Goal: Information Seeking & Learning: Compare options

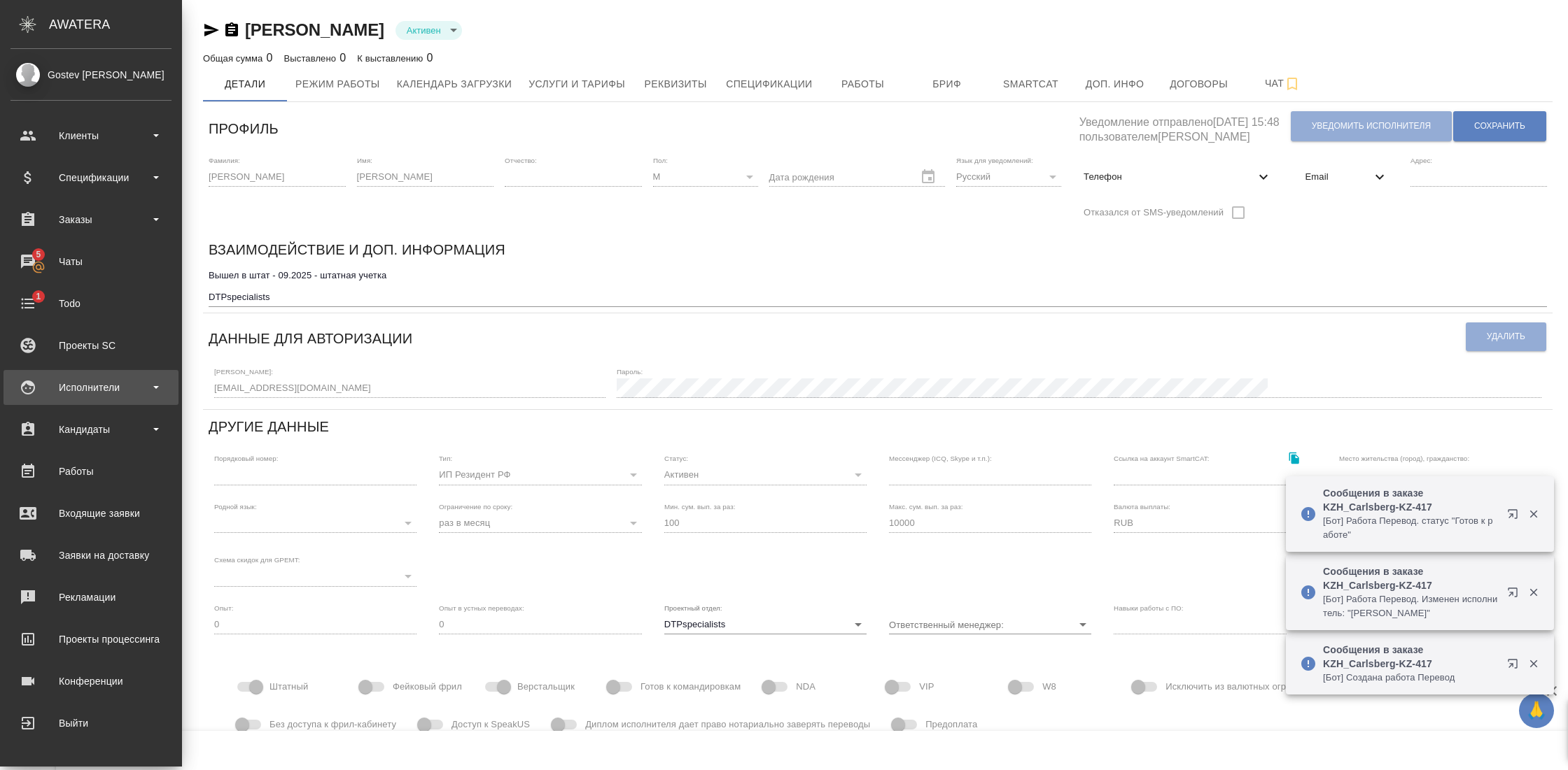
click at [101, 387] on div "Исполнители" at bounding box center [91, 388] width 161 height 21
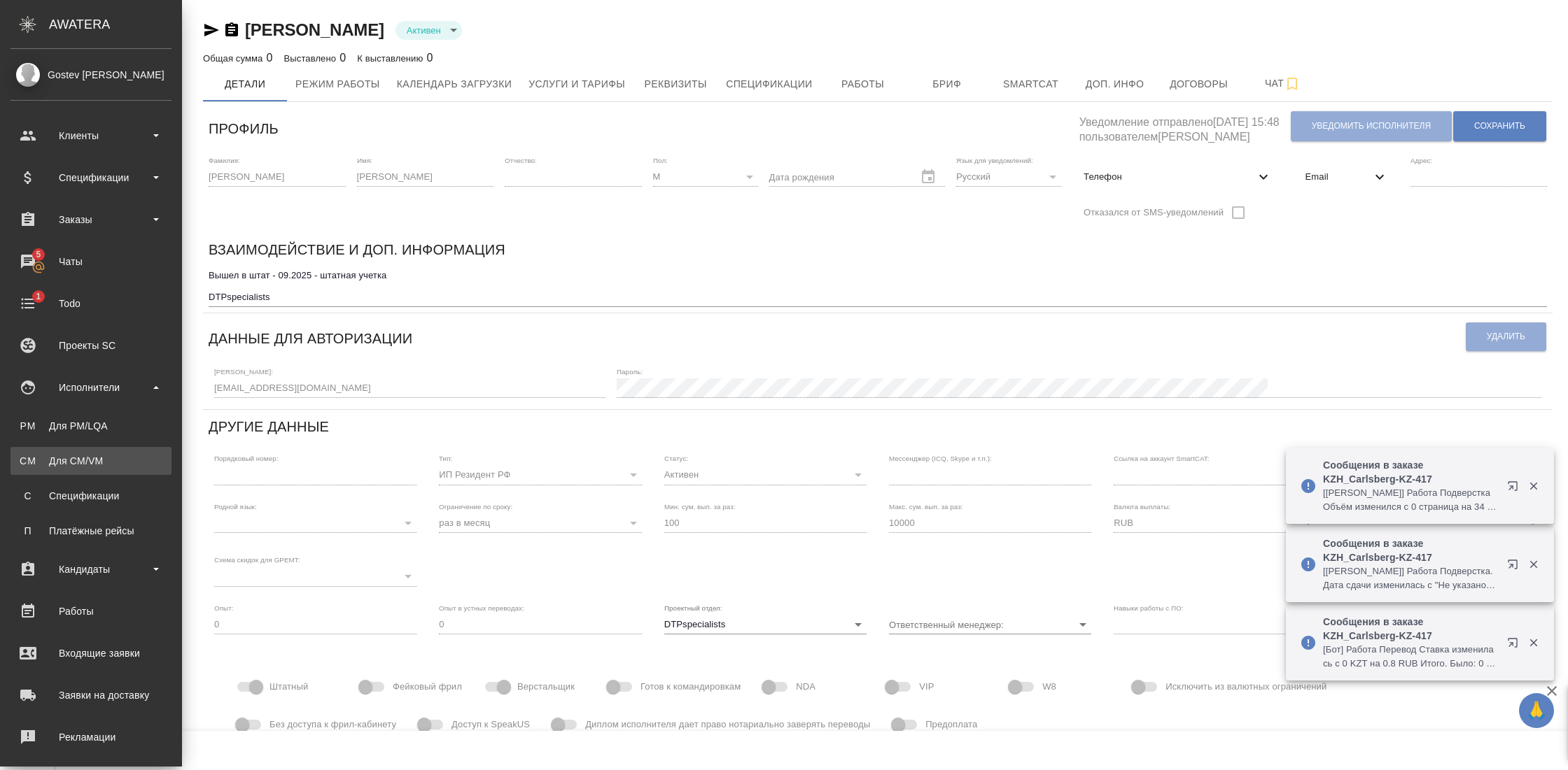
click at [81, 453] on link "CM Для CM/VM" at bounding box center [91, 460] width 161 height 28
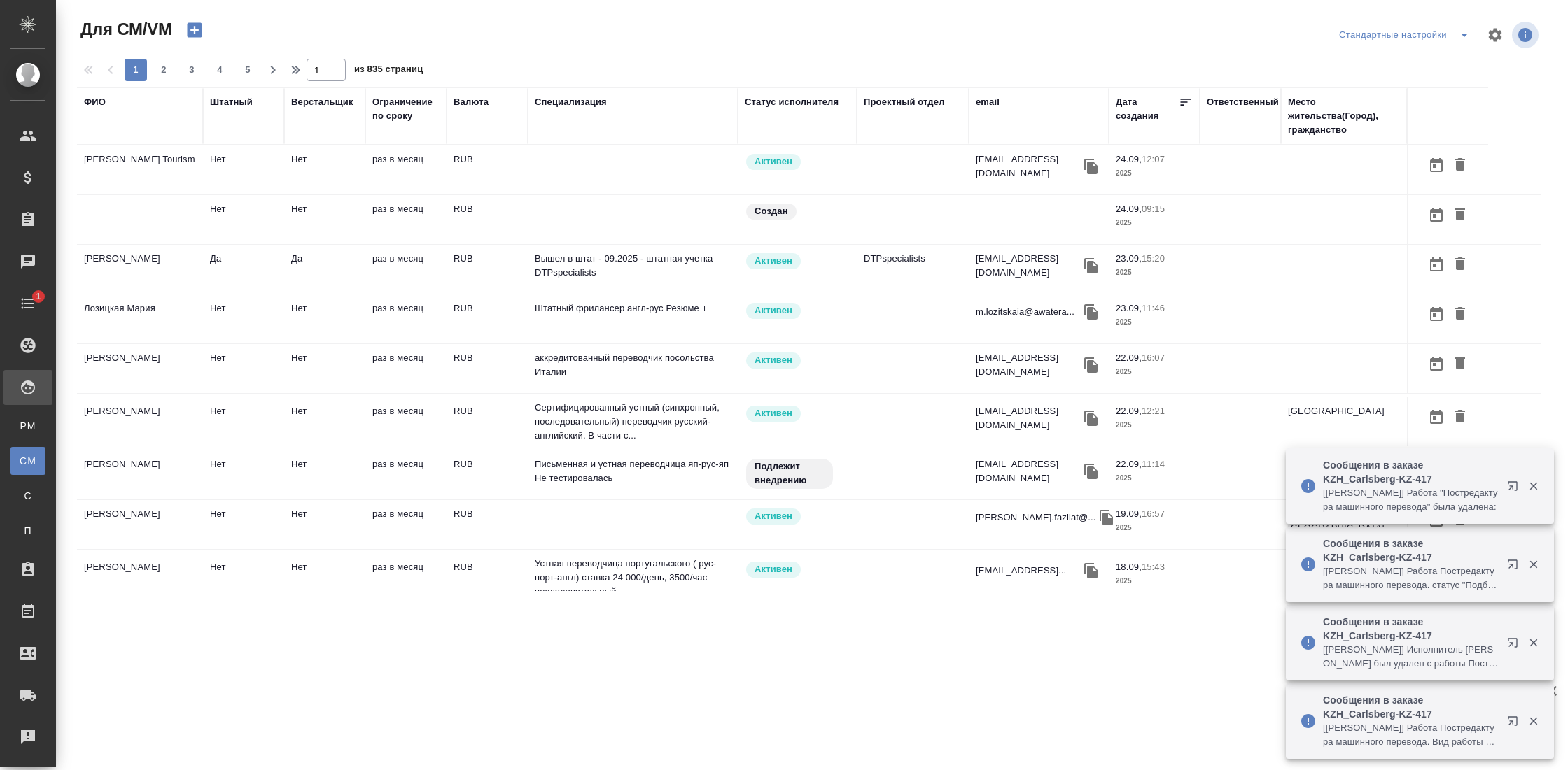
click at [104, 106] on div "ФИО" at bounding box center [95, 102] width 21 height 14
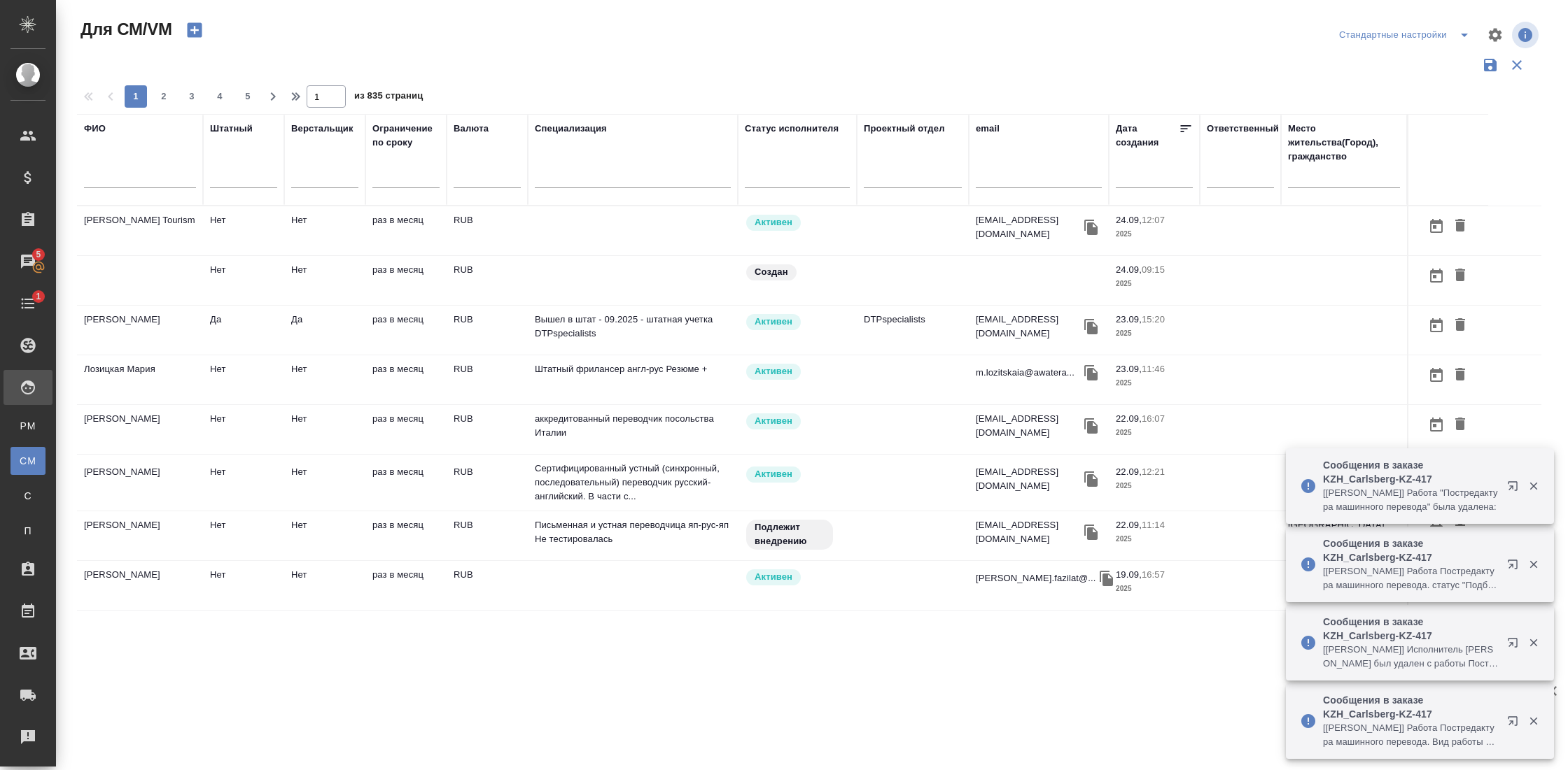
click at [114, 181] on input "text" at bounding box center [140, 179] width 112 height 18
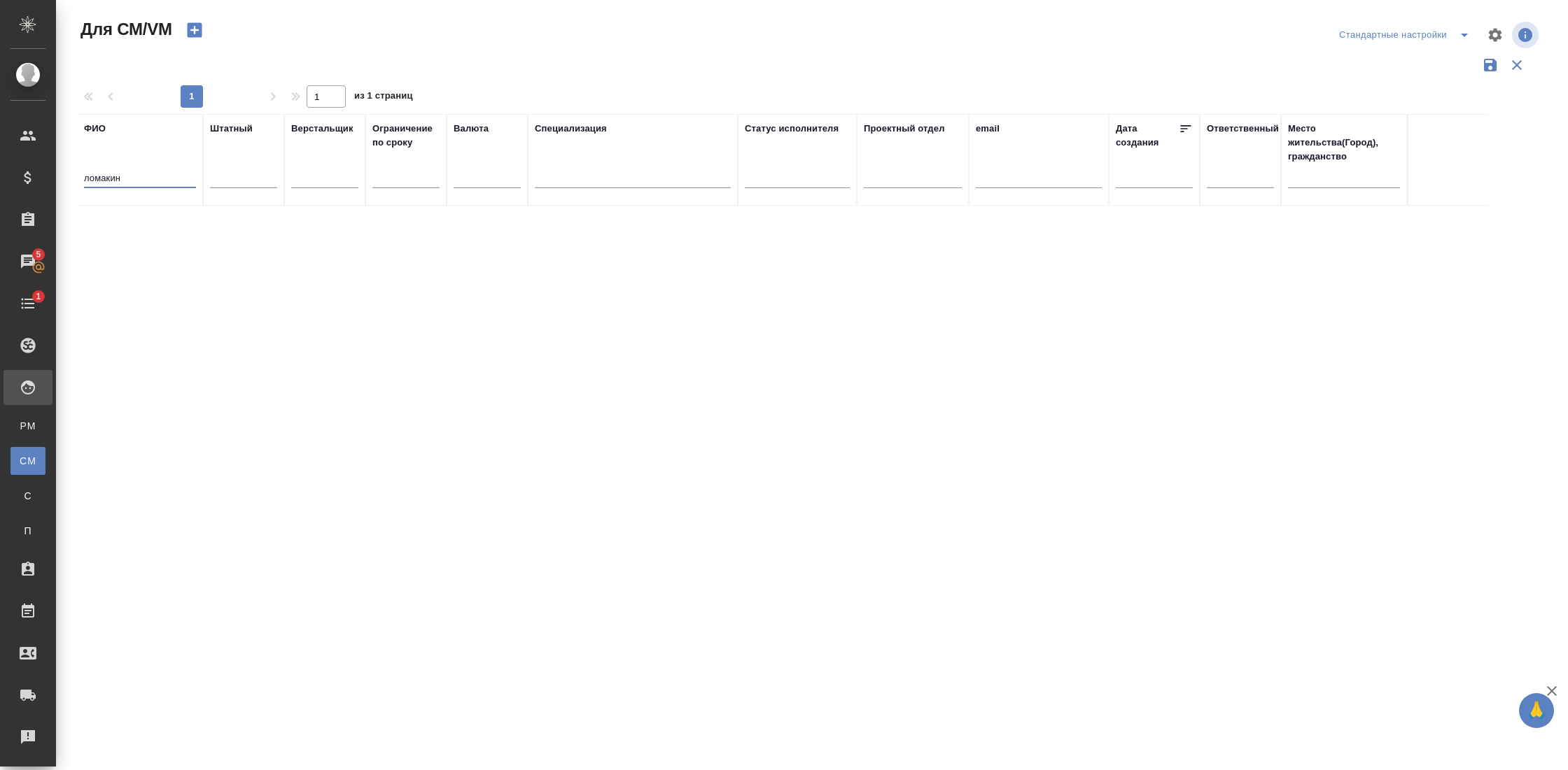
type input "ломакин"
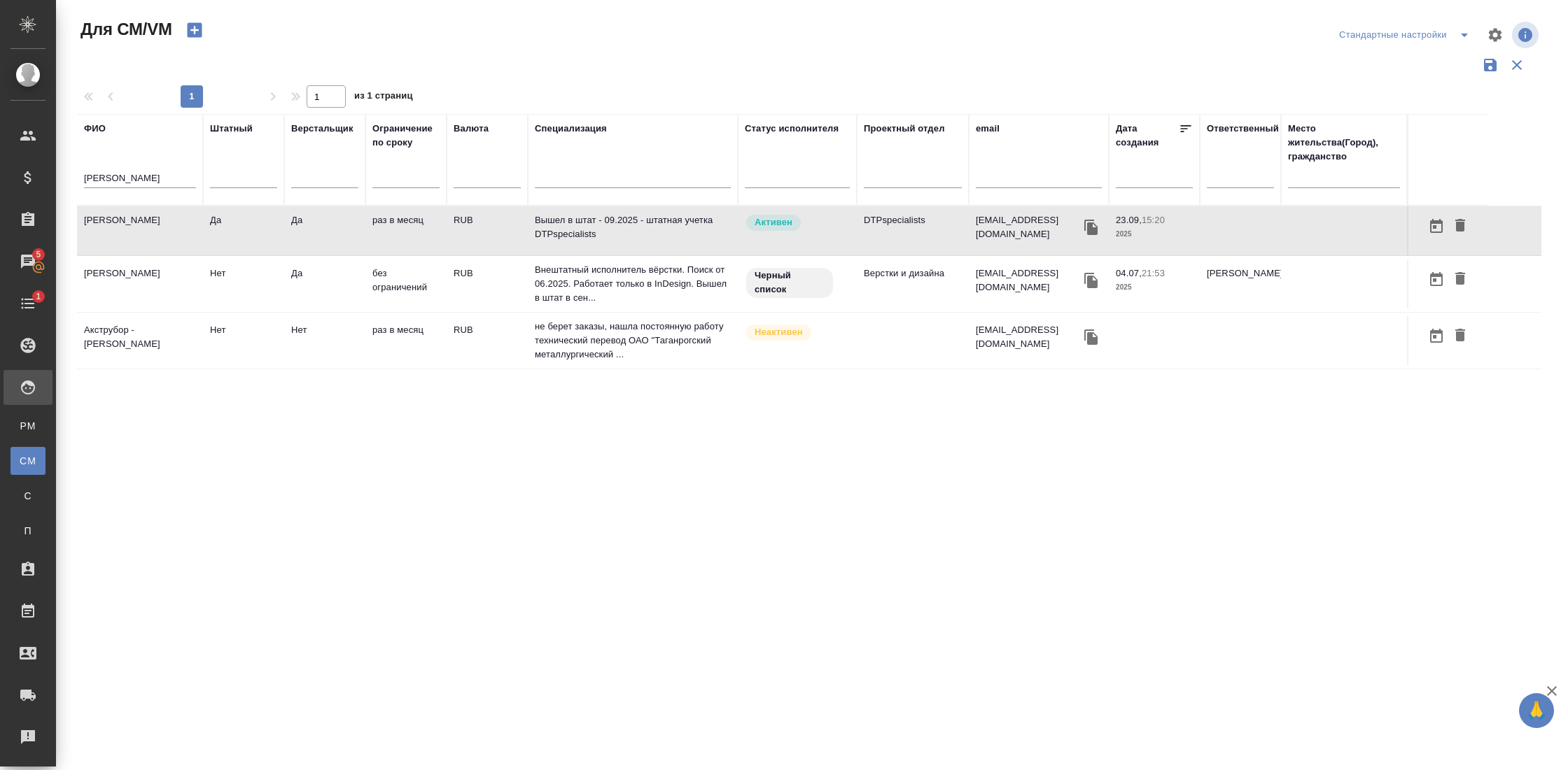
click at [97, 178] on input "труфанов" at bounding box center [140, 179] width 112 height 18
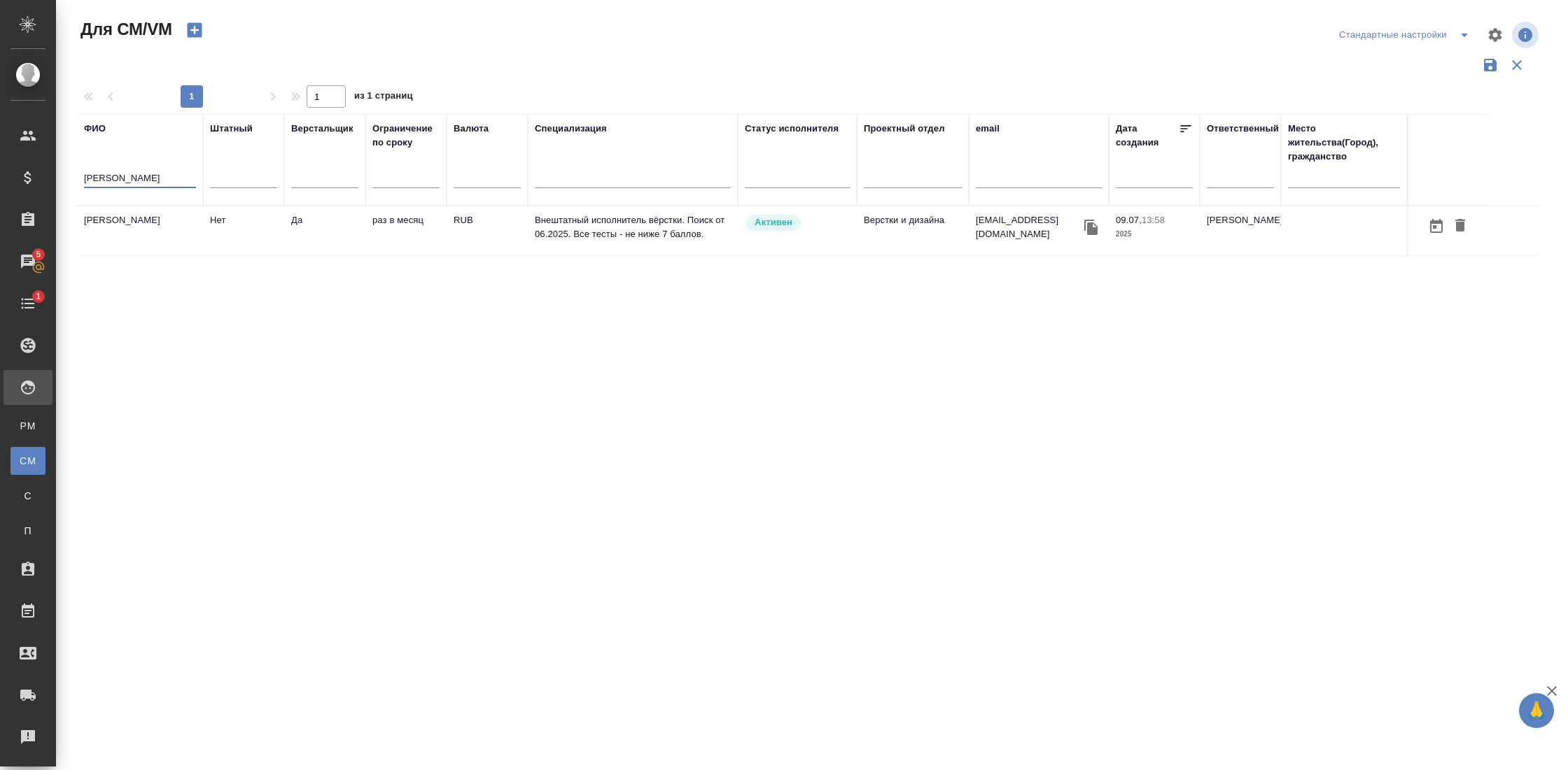
type input "сиднев"
click at [124, 230] on td "Сиднев Руслан" at bounding box center [140, 231] width 126 height 49
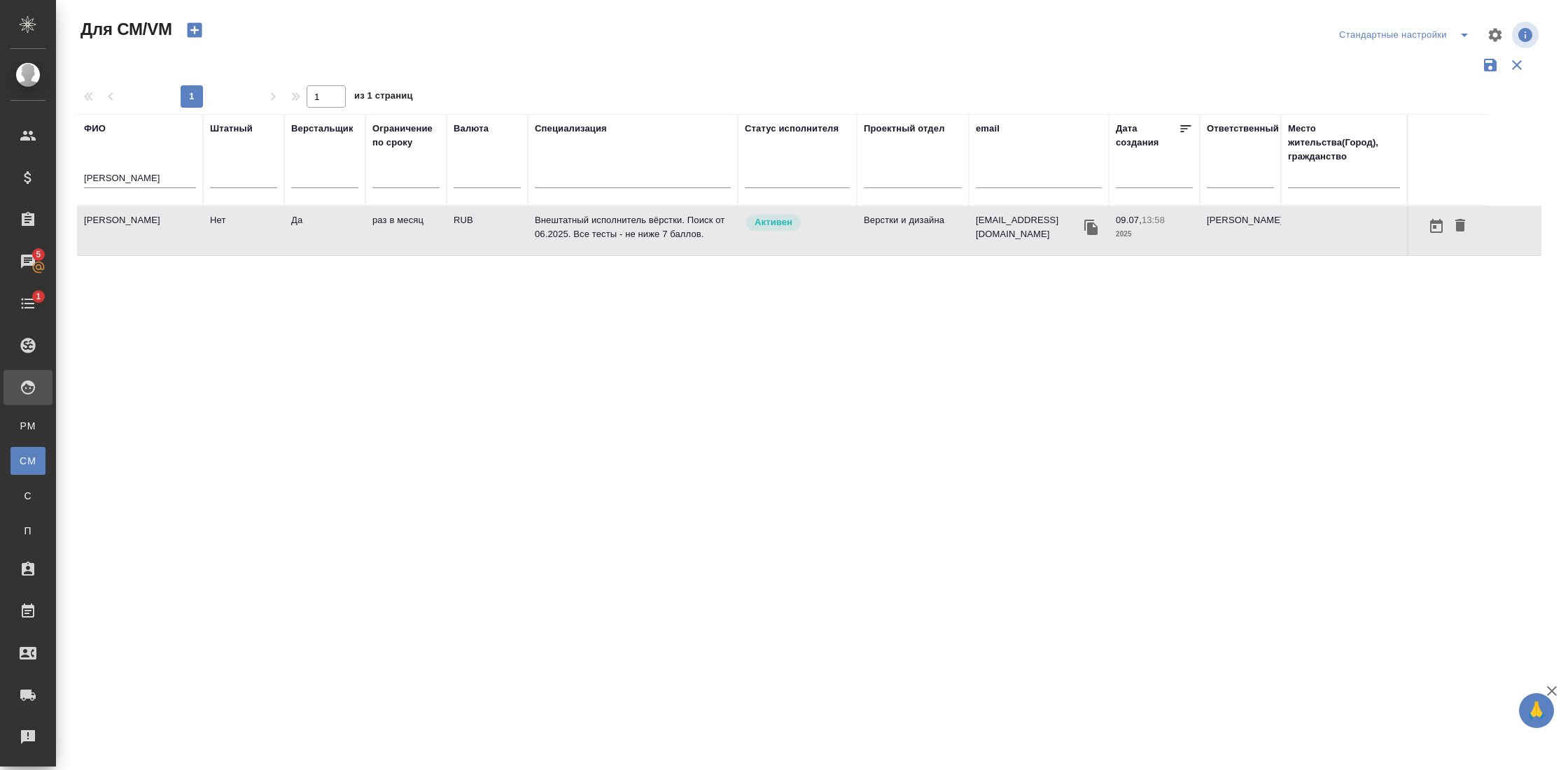
click at [124, 230] on td "Сиднев Руслан" at bounding box center [140, 231] width 126 height 49
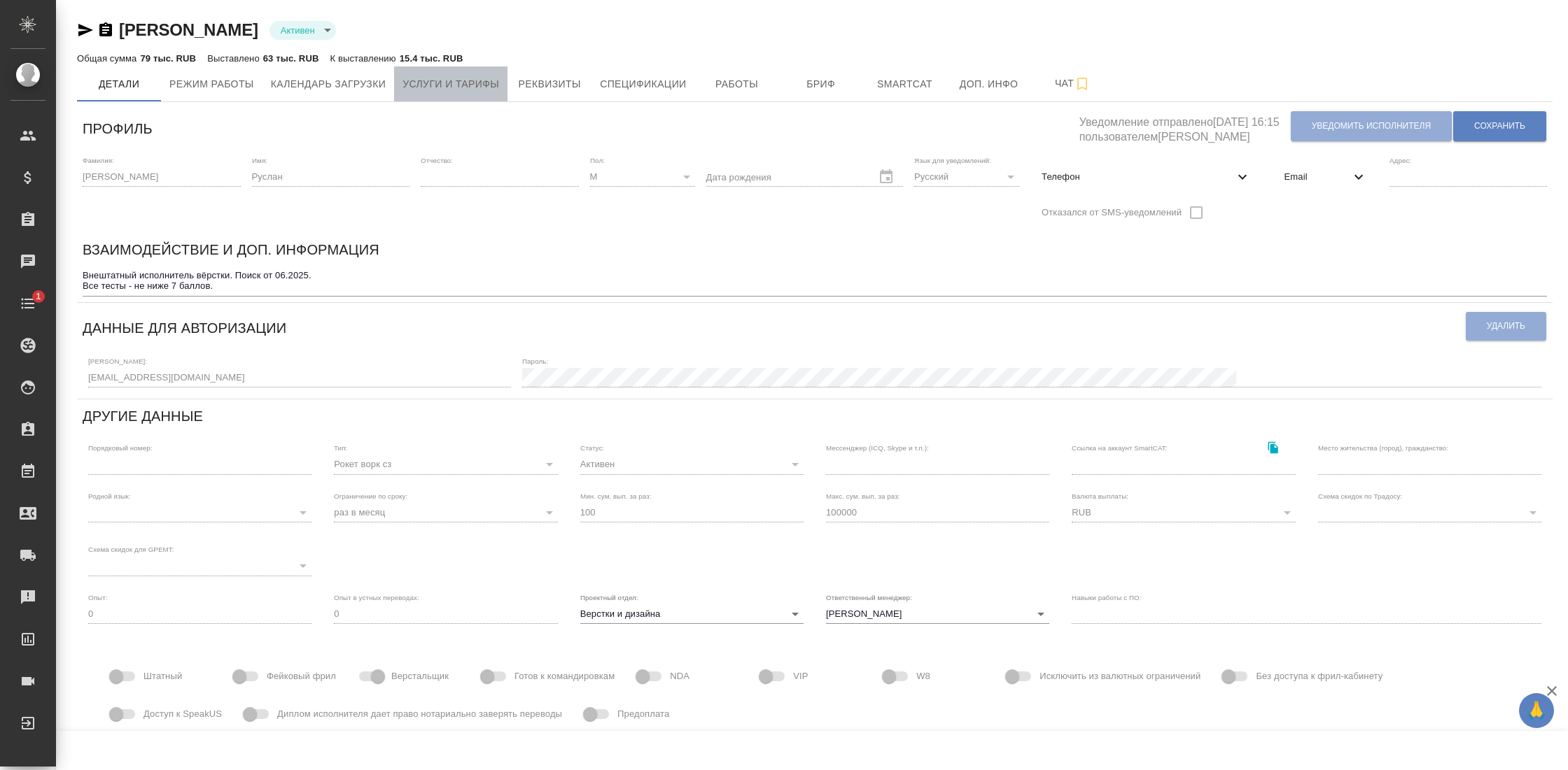
click at [497, 91] on span "Услуги и тарифы" at bounding box center [451, 84] width 97 height 18
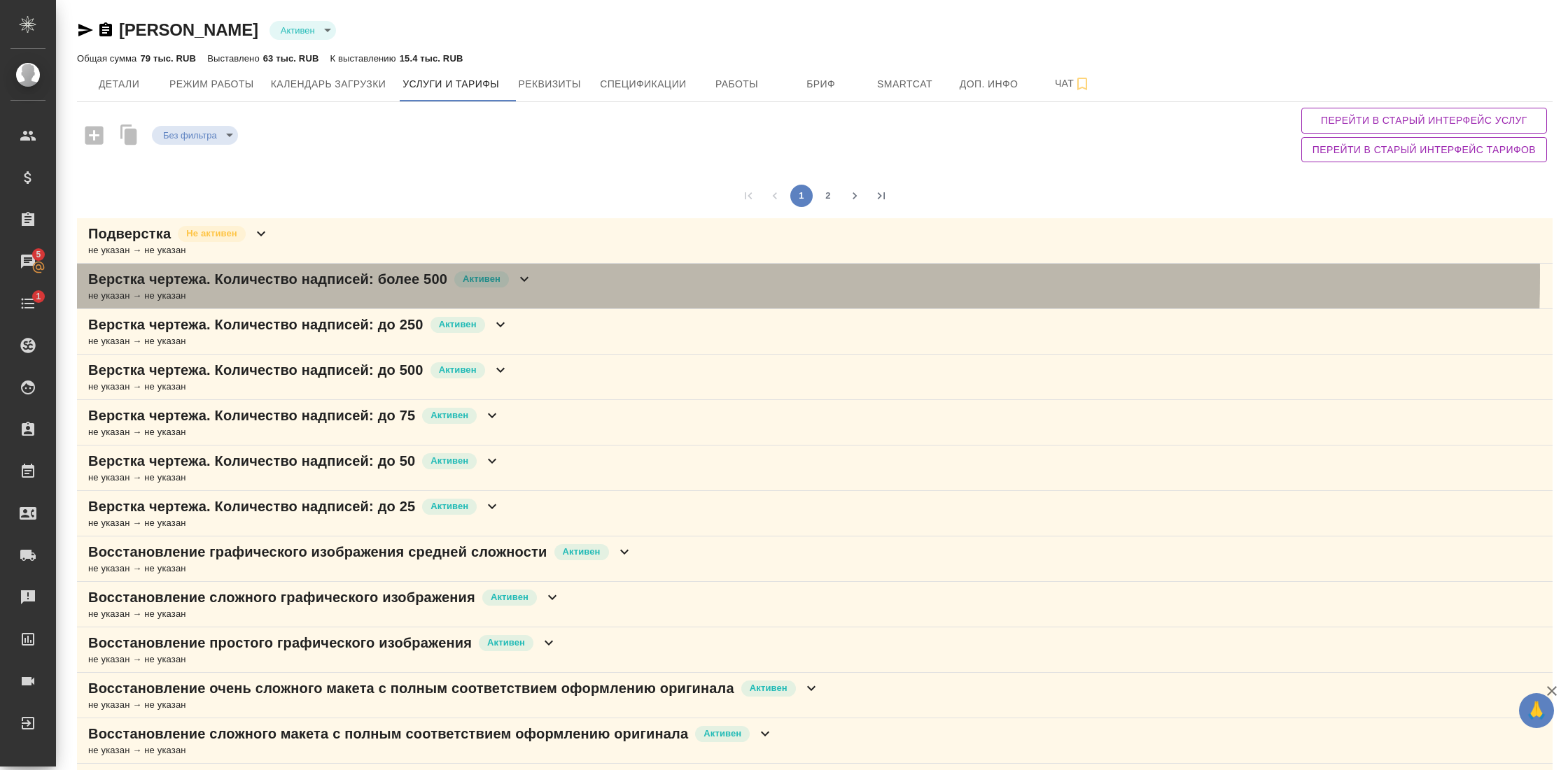
click at [400, 274] on p "Верстка чертежа. Количество надписей: более 500" at bounding box center [268, 279] width 359 height 20
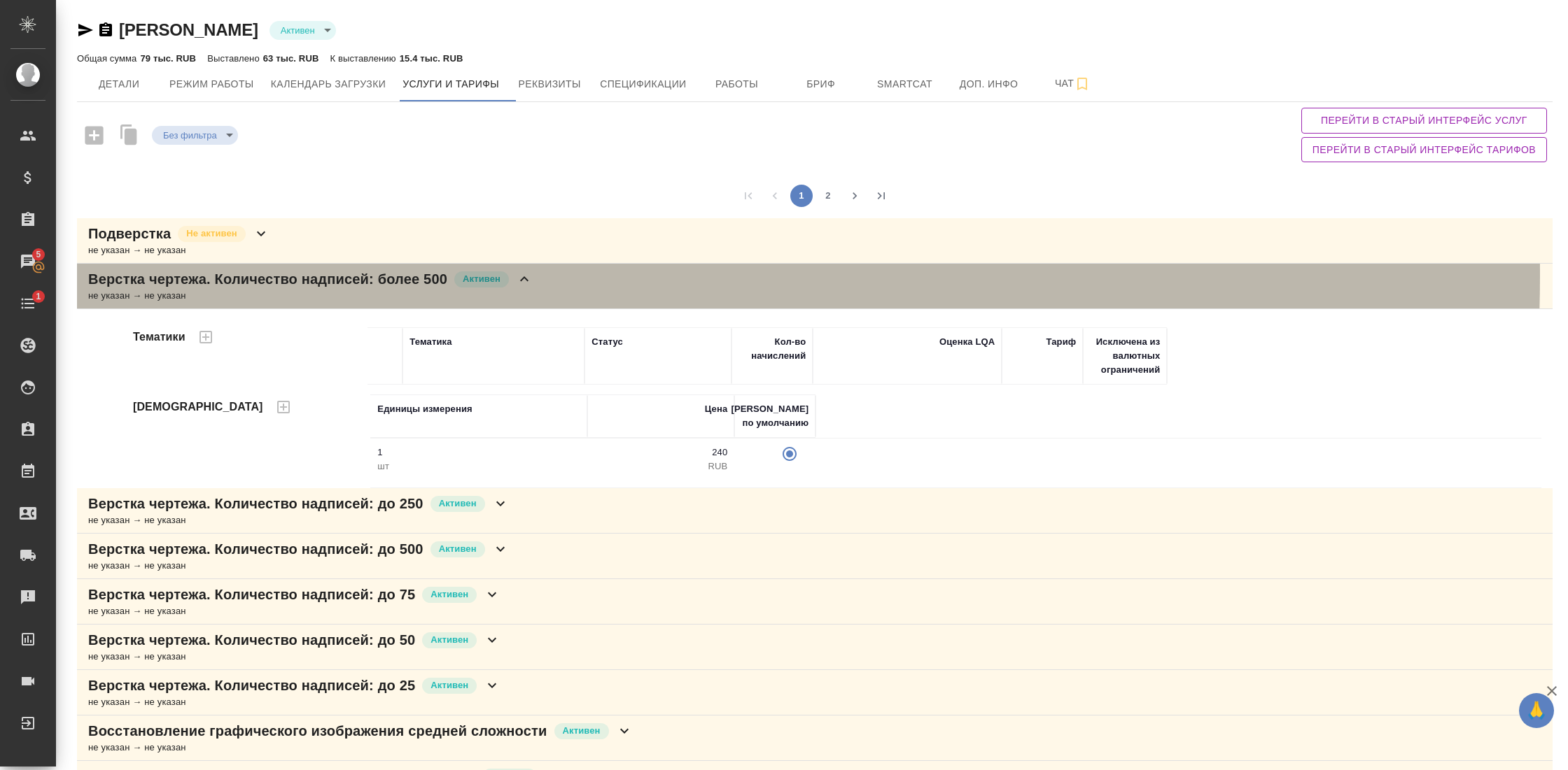
click at [400, 274] on p "Верстка чертежа. Количество надписей: более 500" at bounding box center [268, 279] width 359 height 20
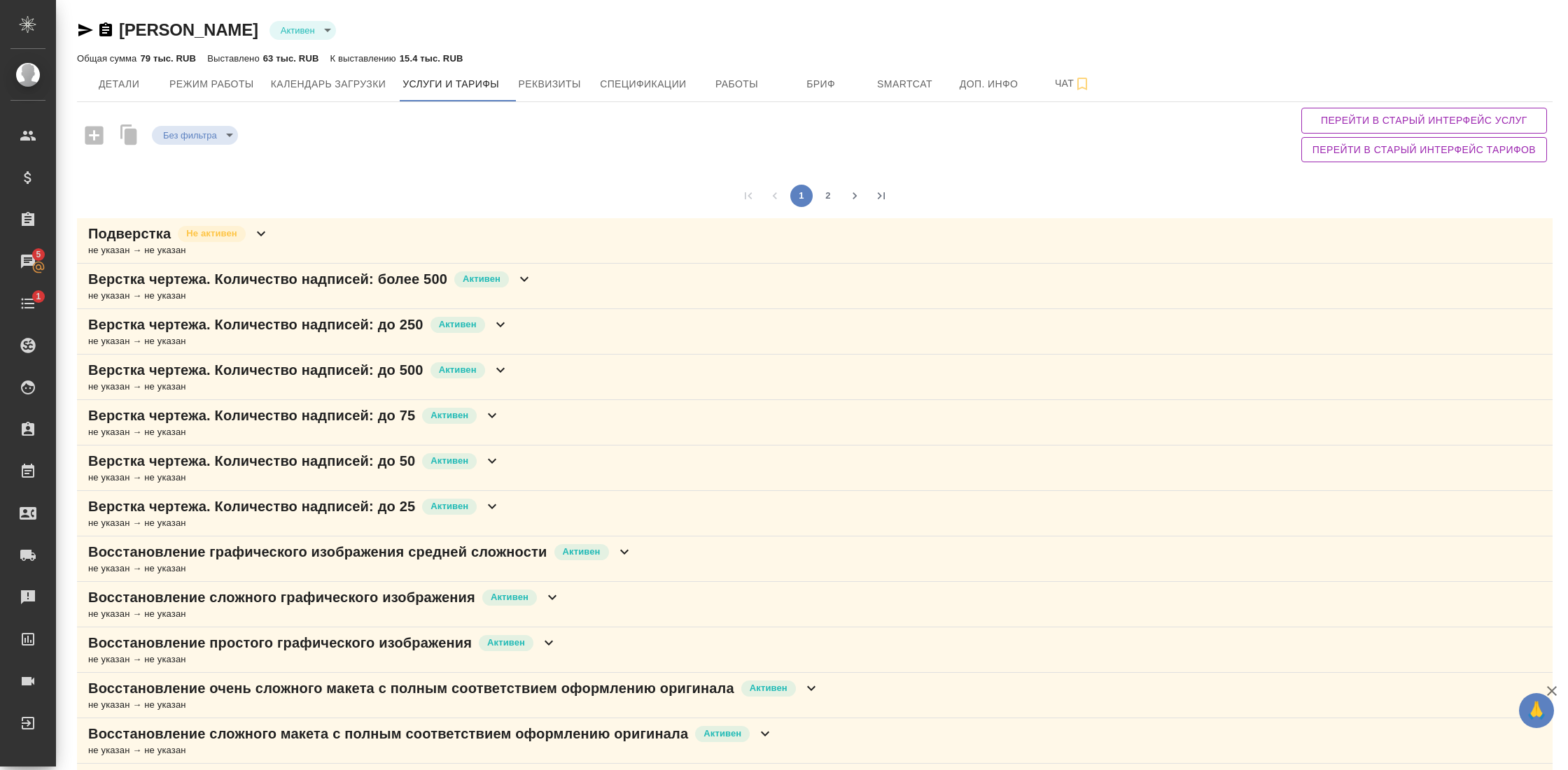
click at [388, 316] on p "Верстка чертежа. Количество надписей: до 250" at bounding box center [256, 325] width 336 height 20
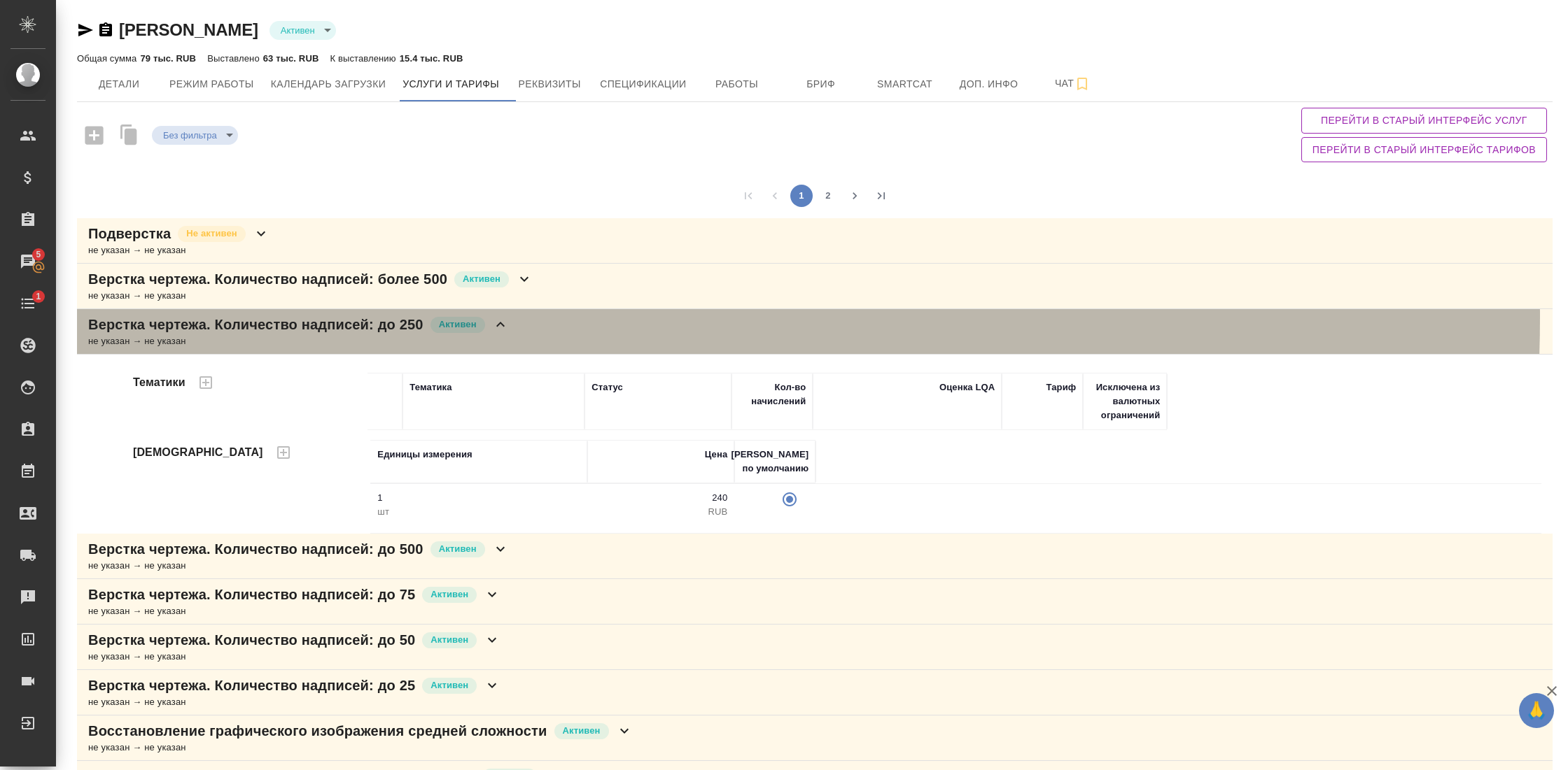
click at [388, 316] on p "Верстка чертежа. Количество надписей: до 250" at bounding box center [256, 325] width 336 height 20
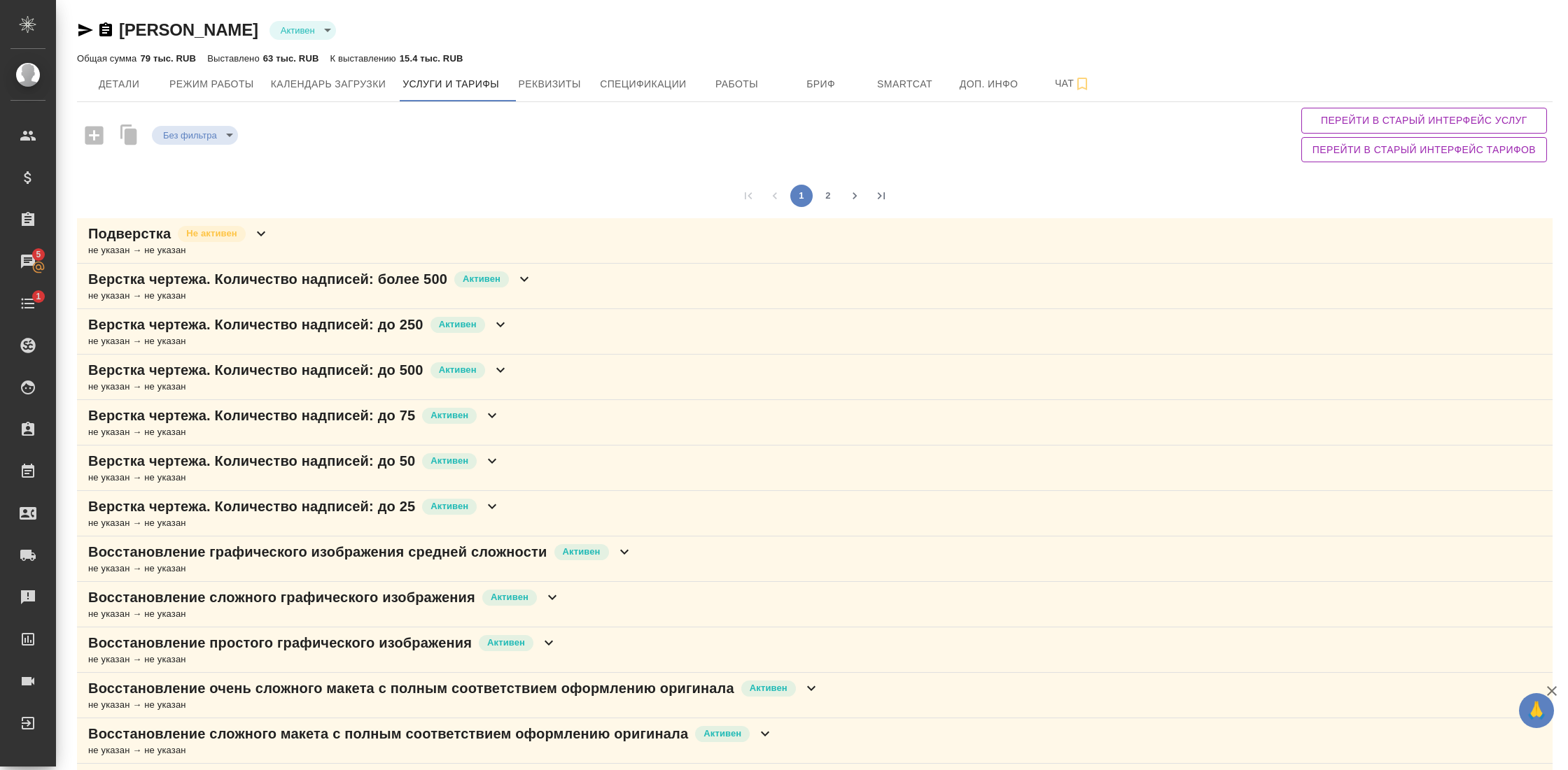
click at [381, 380] on div "не указан → не указан" at bounding box center [299, 387] width 421 height 14
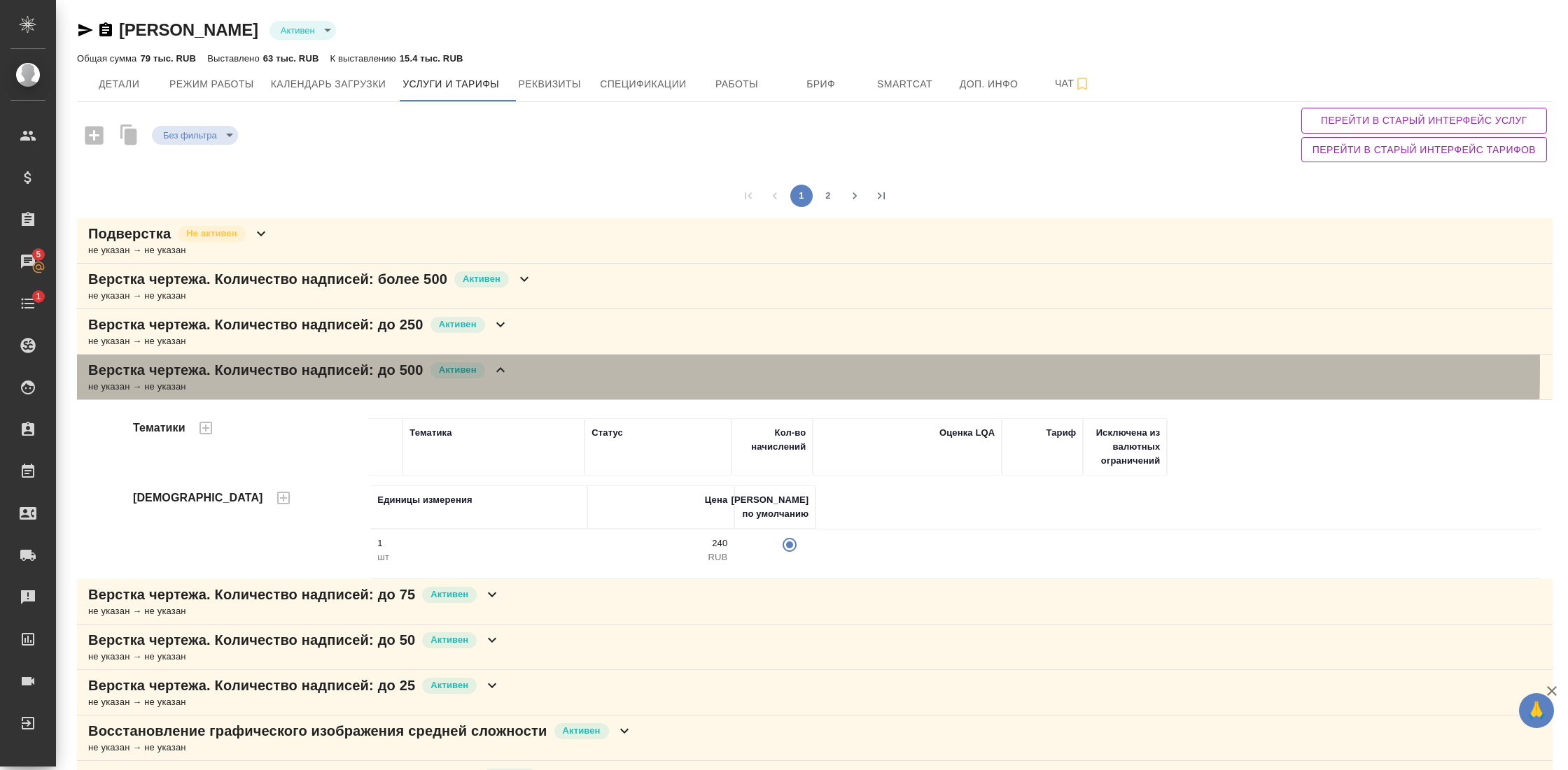
click at [391, 366] on p "Верстка чертежа. Количество надписей: до 500" at bounding box center [256, 371] width 336 height 20
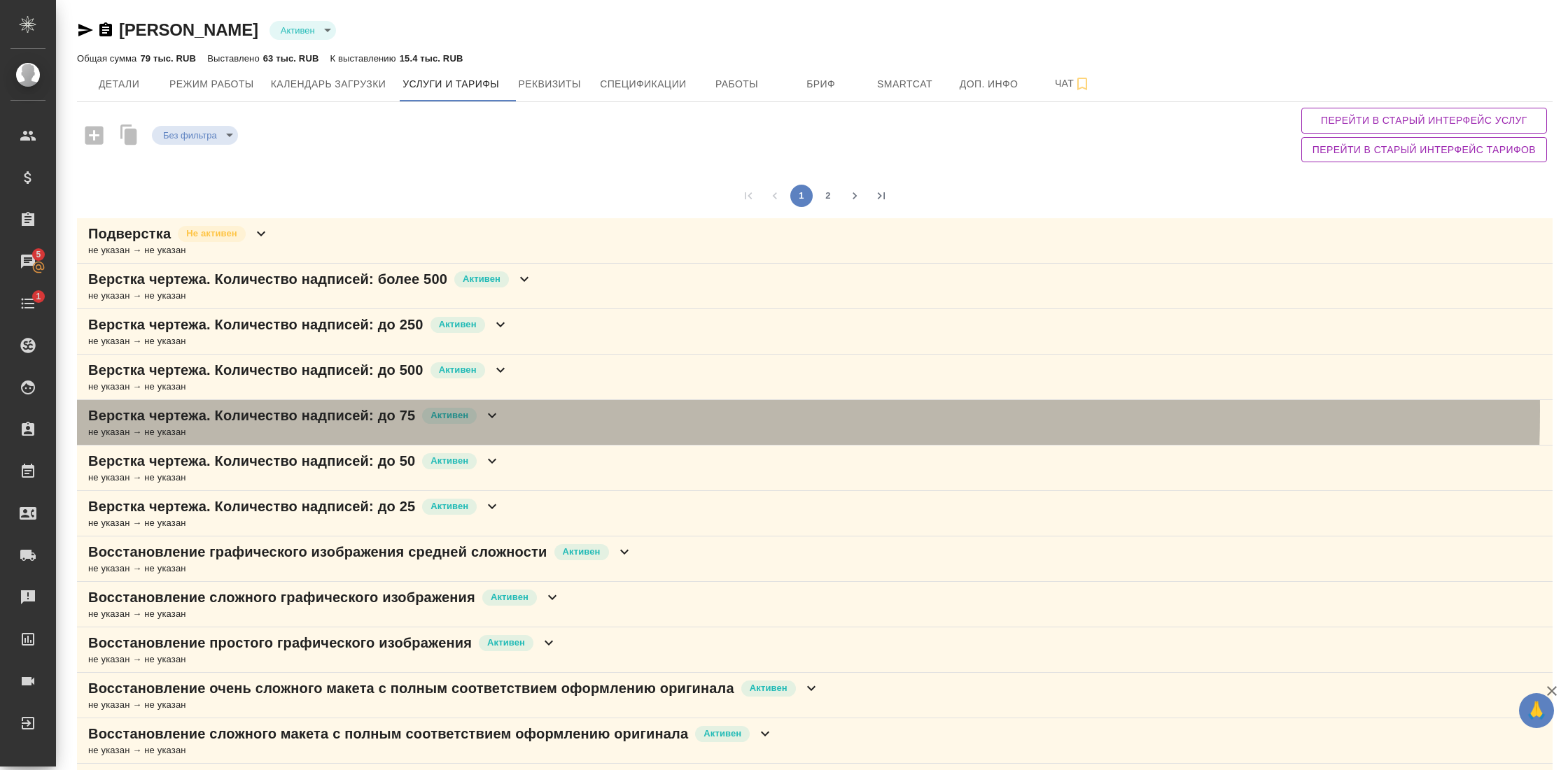
click at [387, 408] on p "Верстка чертежа. Количество надписей: до 75" at bounding box center [252, 415] width 327 height 20
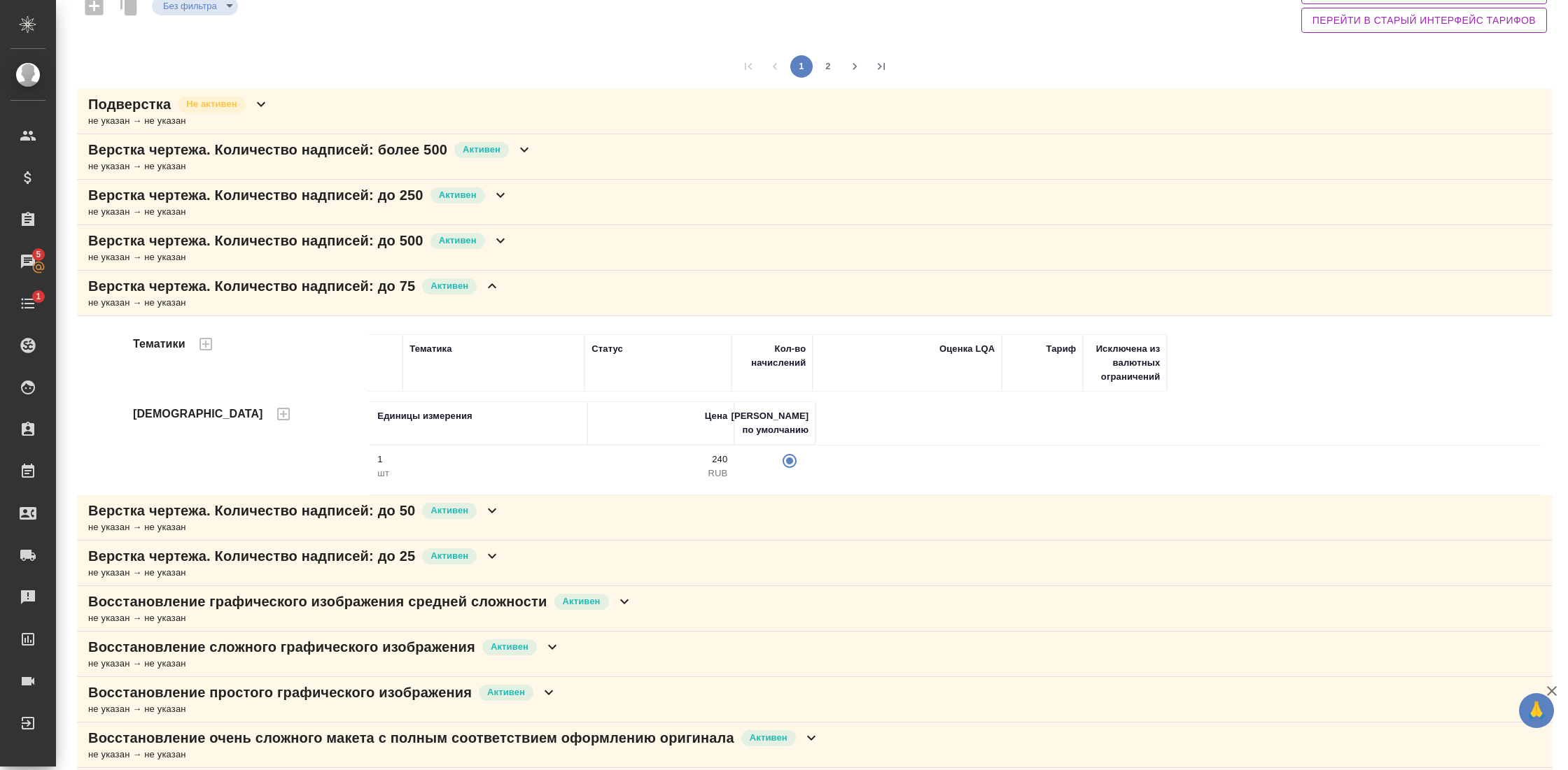
scroll to position [132, 0]
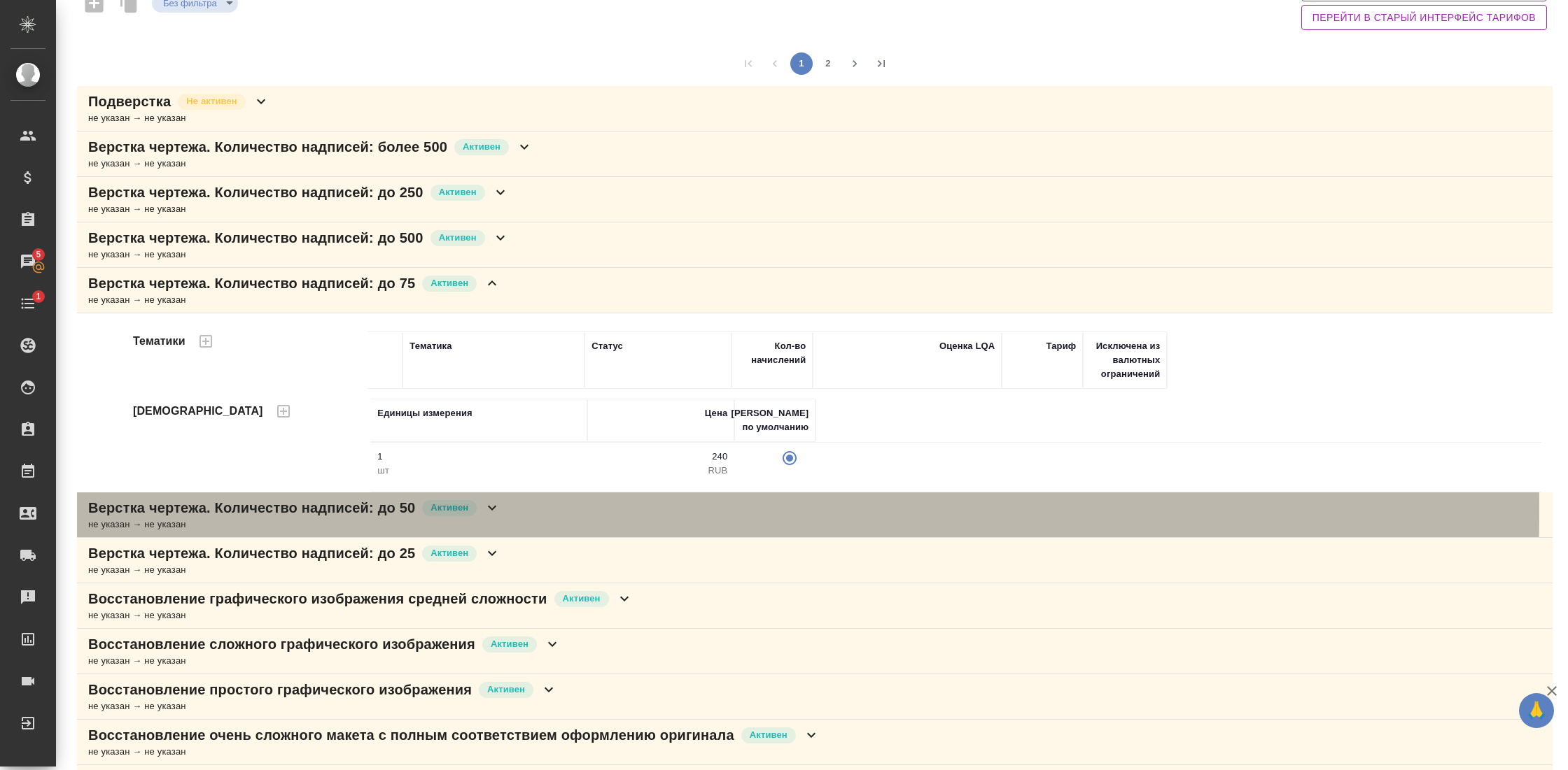
click at [364, 507] on p "Верстка чертежа. Количество надписей: до 50" at bounding box center [252, 508] width 327 height 20
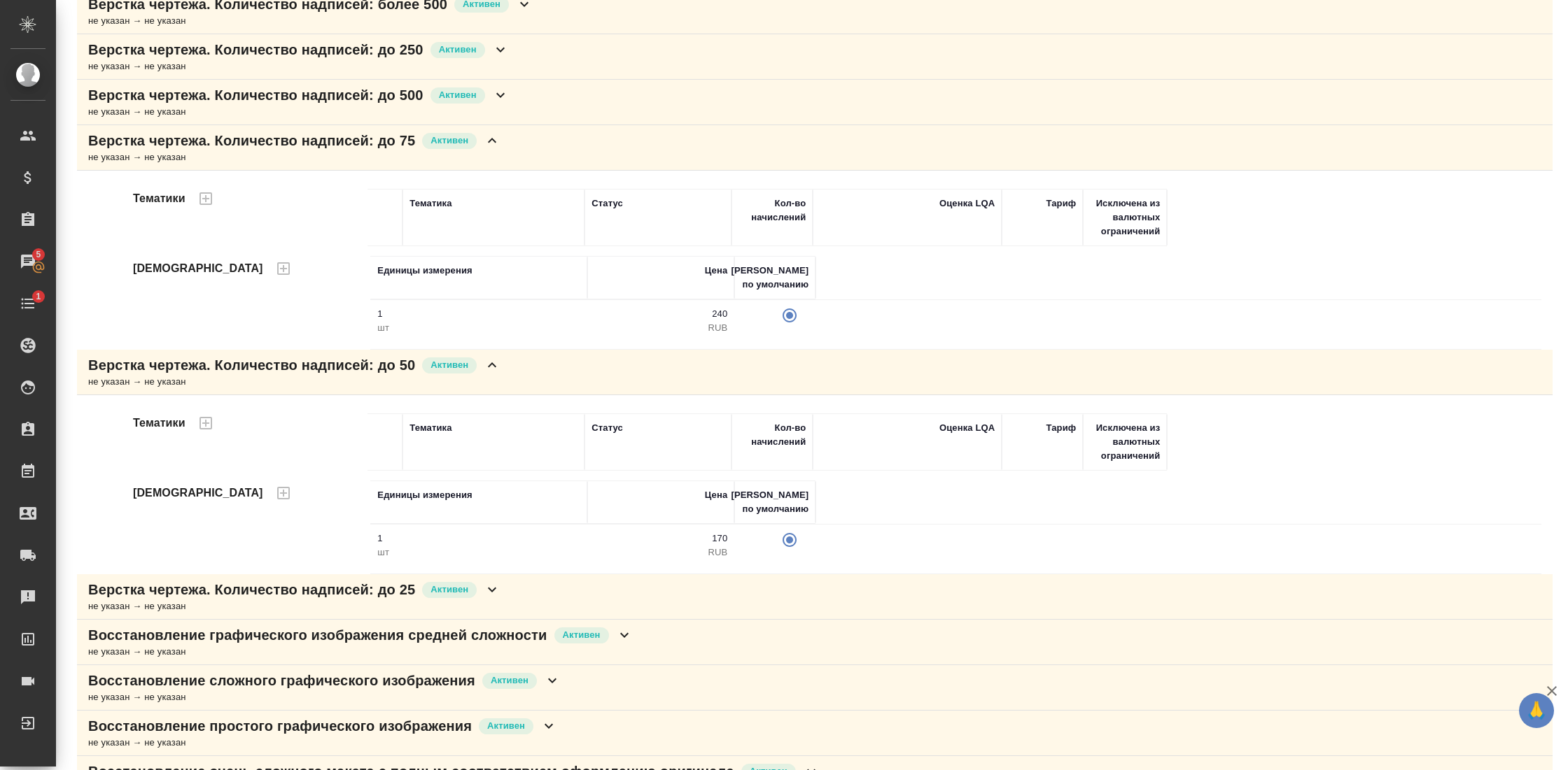
scroll to position [302, 0]
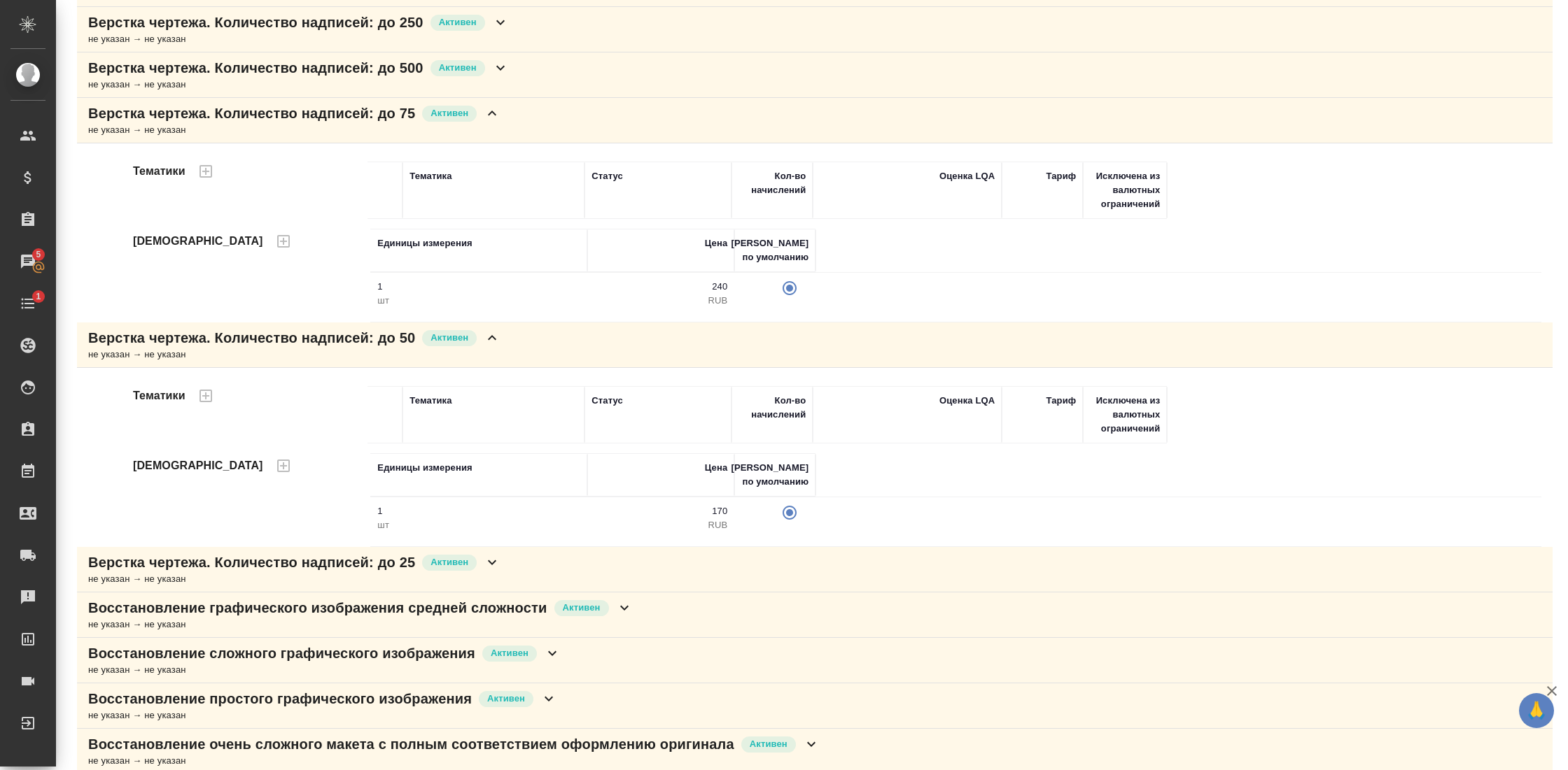
click at [378, 557] on p "Верстка чертежа. Количество надписей: до 25" at bounding box center [252, 563] width 327 height 20
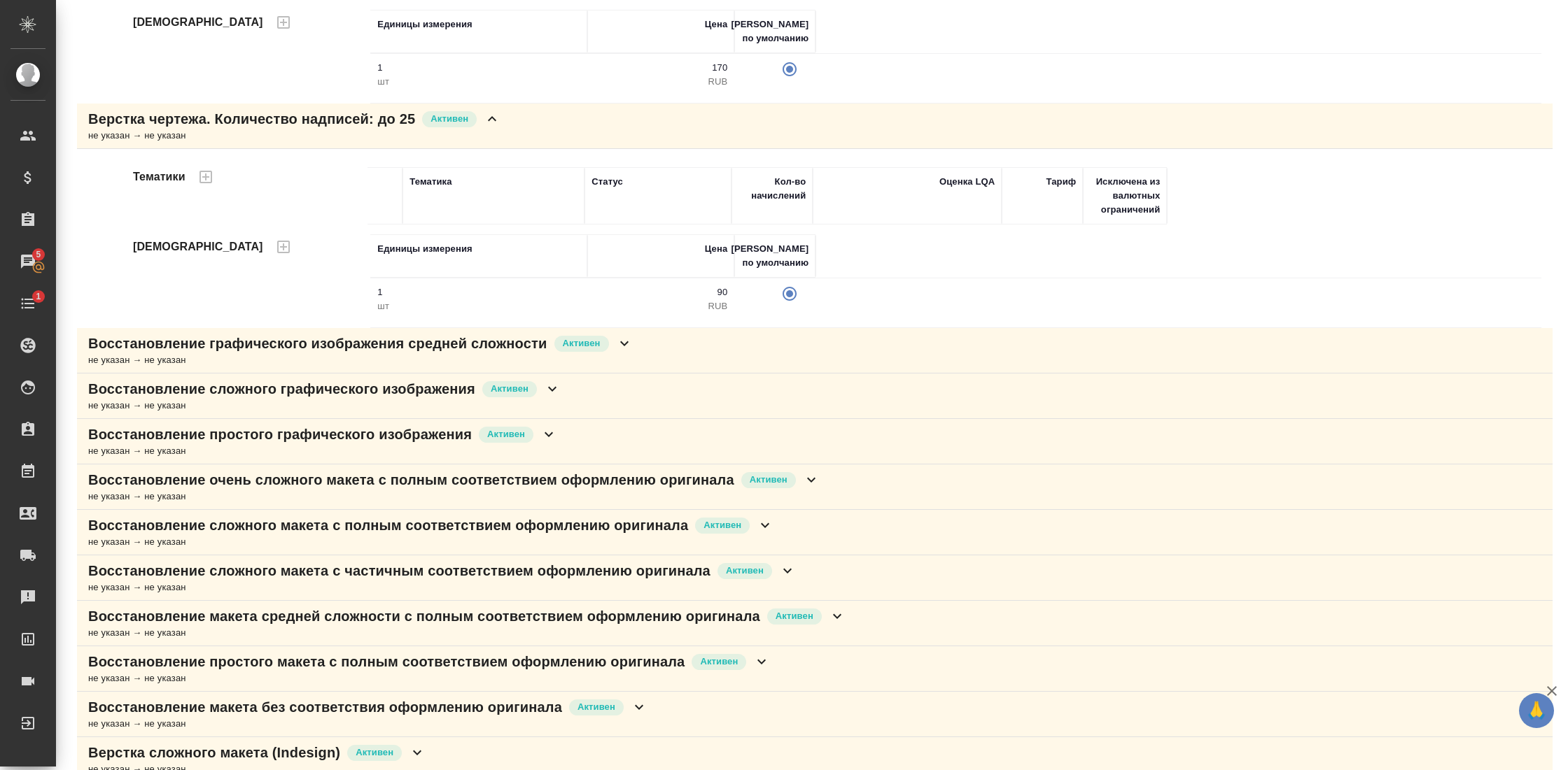
scroll to position [751, 0]
